Goal: Task Accomplishment & Management: Complete application form

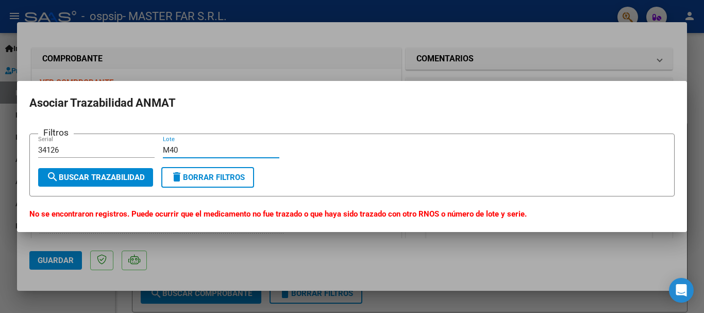
scroll to position [206, 0]
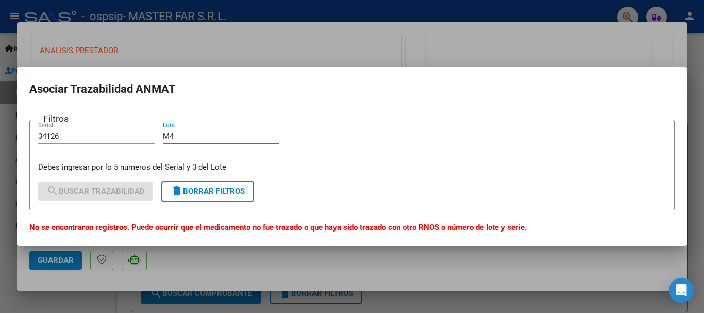
type input "M"
click at [104, 136] on input "34126" at bounding box center [96, 135] width 116 height 9
type input "3"
type input "34126"
type input "M"
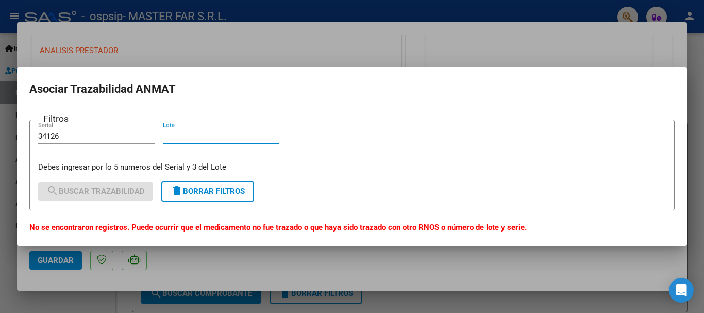
click at [196, 193] on span "delete Borrar Filtros" at bounding box center [207, 190] width 74 height 9
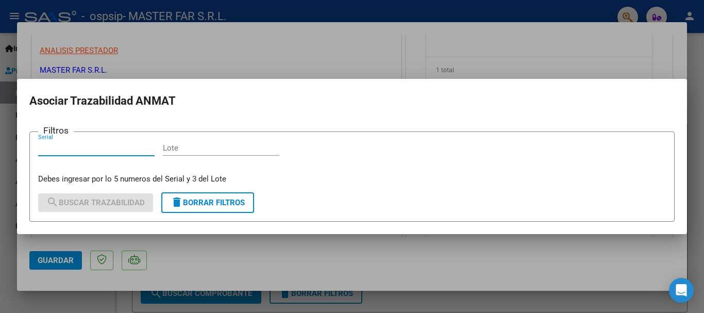
click at [95, 149] on input "Serial" at bounding box center [96, 147] width 116 height 9
type input "M403A"
type input "M4"
click at [95, 149] on input "M403A" at bounding box center [96, 147] width 116 height 9
click at [185, 180] on p "Debes ingresar por lo 5 numeros del Serial y 3 del Lote" at bounding box center [351, 179] width 627 height 12
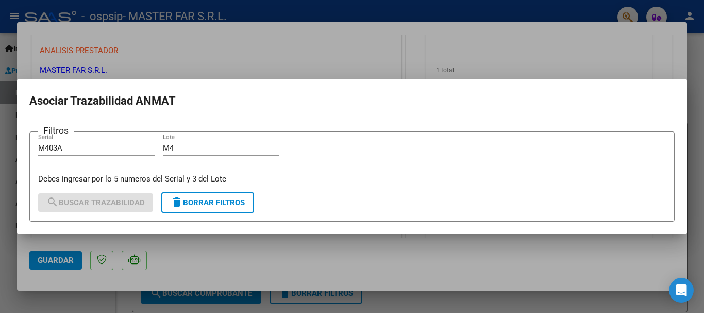
click at [203, 199] on span "delete Borrar Filtros" at bounding box center [207, 202] width 74 height 9
click at [110, 145] on input "Serial" at bounding box center [96, 147] width 116 height 9
click at [341, 64] on div at bounding box center [352, 156] width 704 height 313
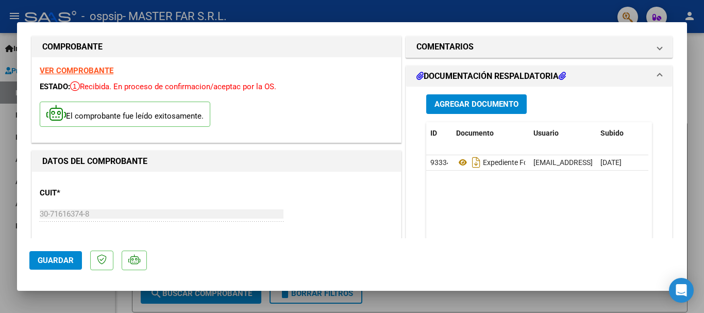
scroll to position [0, 0]
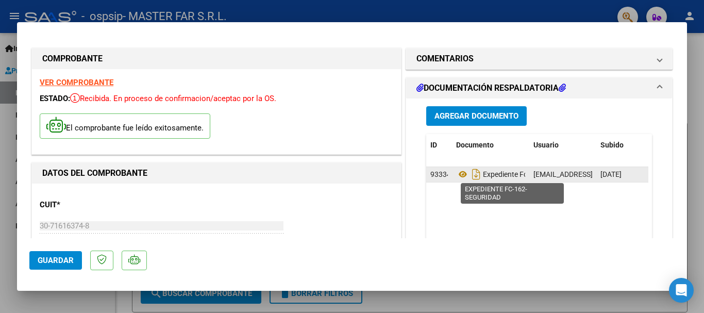
click at [512, 177] on span "Expediente Fc-162-seguridad" at bounding box center [515, 174] width 119 height 8
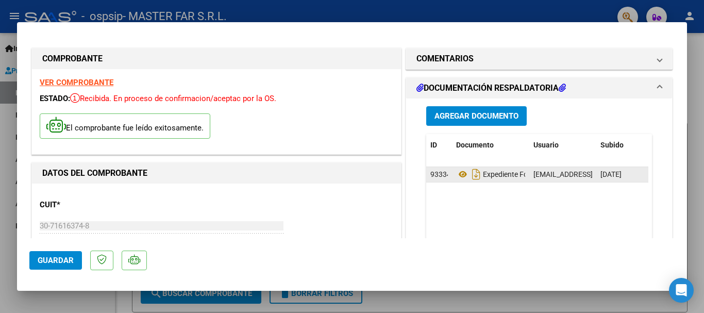
click at [512, 177] on span "Expediente Fc-162-seguridad" at bounding box center [515, 174] width 119 height 8
click at [521, 173] on datatable-body-cell "Expediente Fc-162-seguridad" at bounding box center [490, 174] width 77 height 15
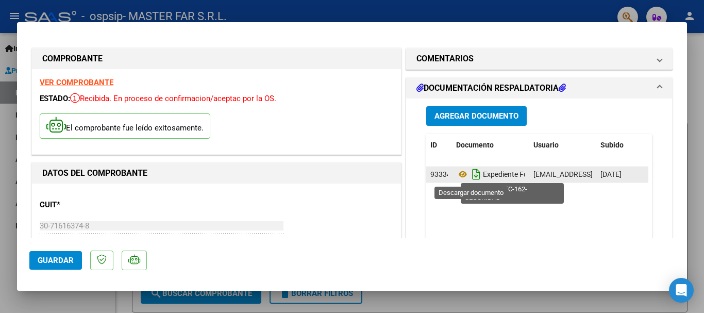
click at [469, 175] on icon "Descargar documento" at bounding box center [475, 174] width 13 height 16
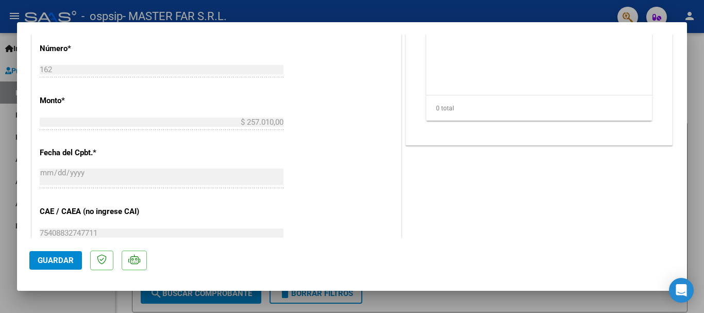
scroll to position [464, 0]
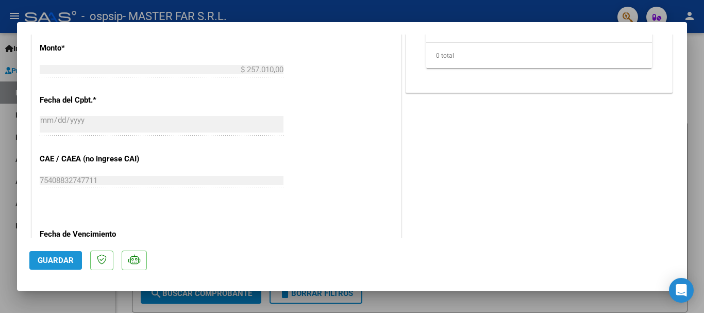
click at [53, 254] on button "Guardar" at bounding box center [55, 260] width 53 height 19
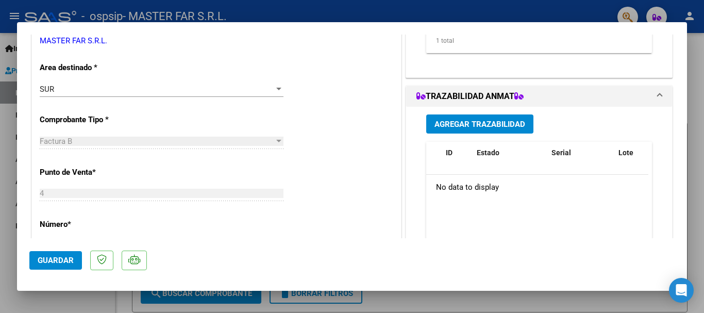
scroll to position [309, 0]
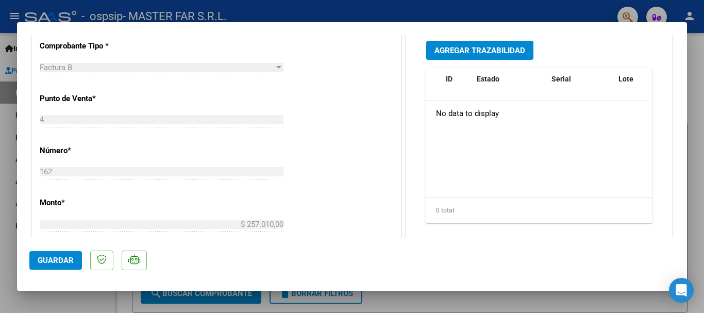
click at [703, 49] on div at bounding box center [352, 156] width 704 height 313
type input "$ 0,00"
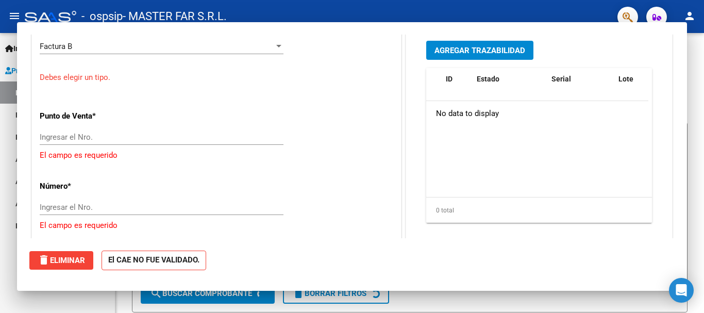
scroll to position [278, 0]
